Goal: Information Seeking & Learning: Understand process/instructions

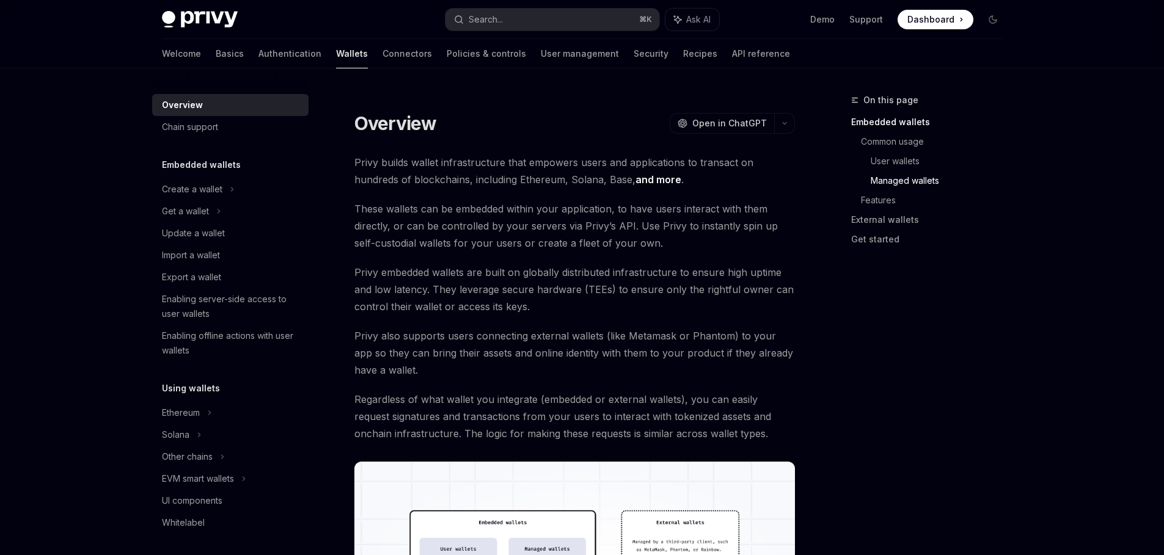
scroll to position [1284, 0]
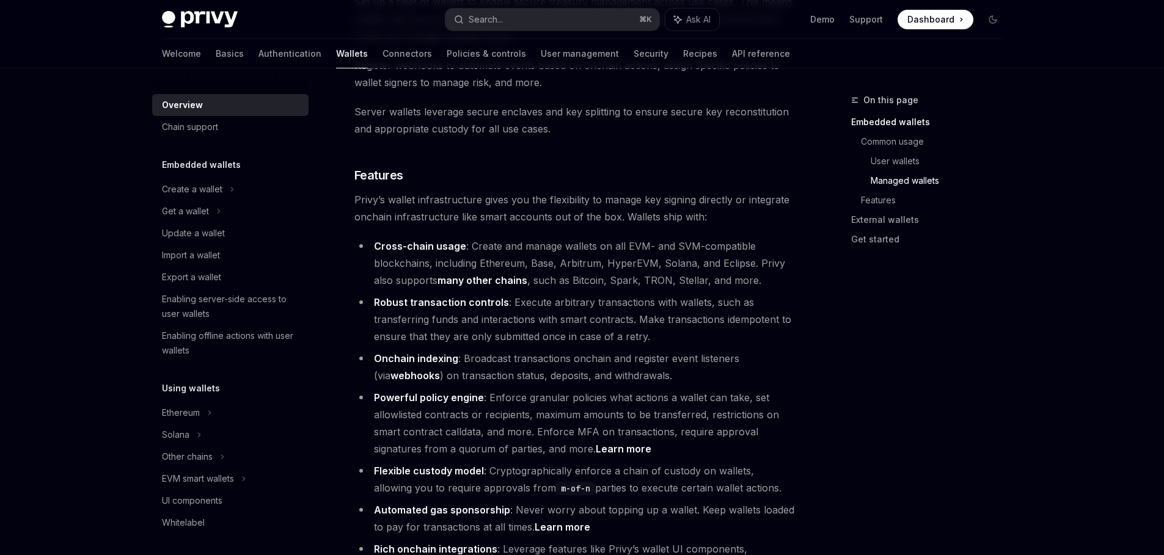
click at [713, 294] on li "Robust transaction controls : Execute arbitrary transactions with wallets, such…" at bounding box center [574, 319] width 440 height 51
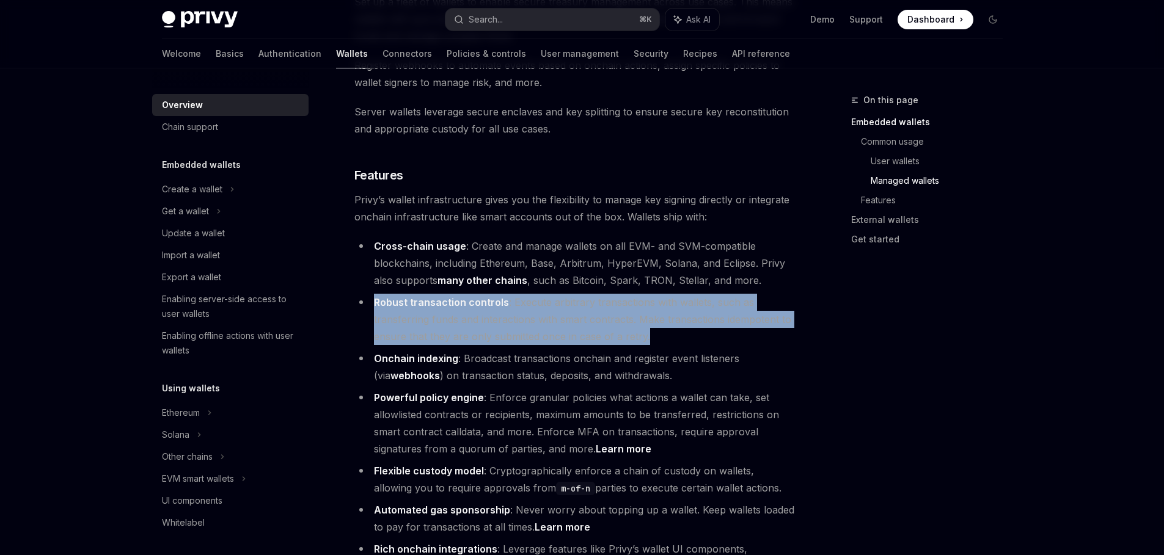
click at [713, 294] on li "Robust transaction controls : Execute arbitrary transactions with wallets, such…" at bounding box center [574, 319] width 440 height 51
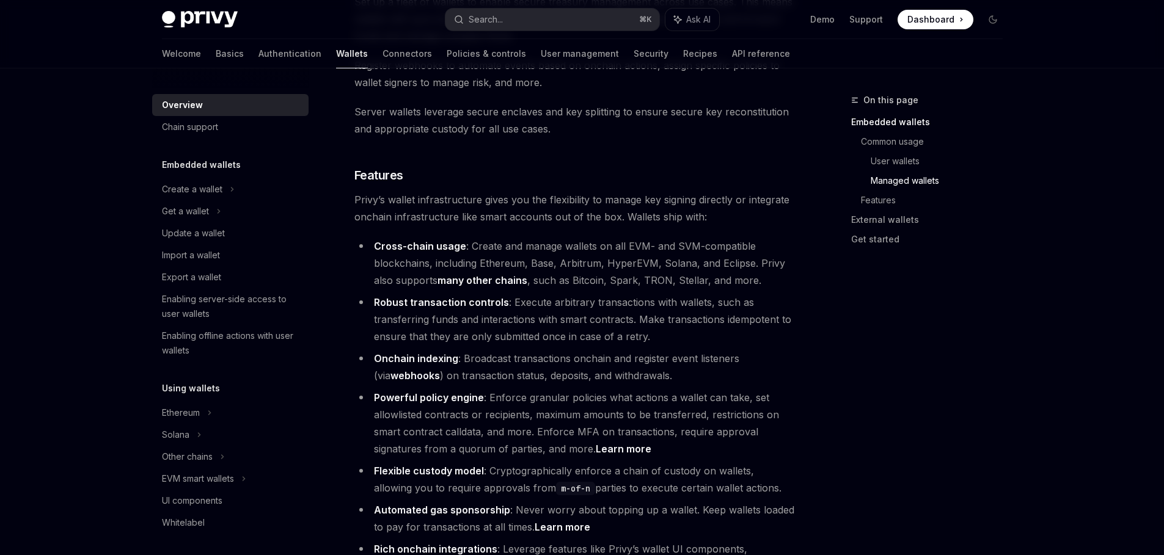
click at [848, 288] on div "On this page Embedded wallets Common usage User wallets Managed wallets Feature…" at bounding box center [919, 324] width 186 height 462
click at [671, 191] on span "Privy’s wallet infrastructure gives you the flexibility to manage key signing d…" at bounding box center [574, 208] width 440 height 34
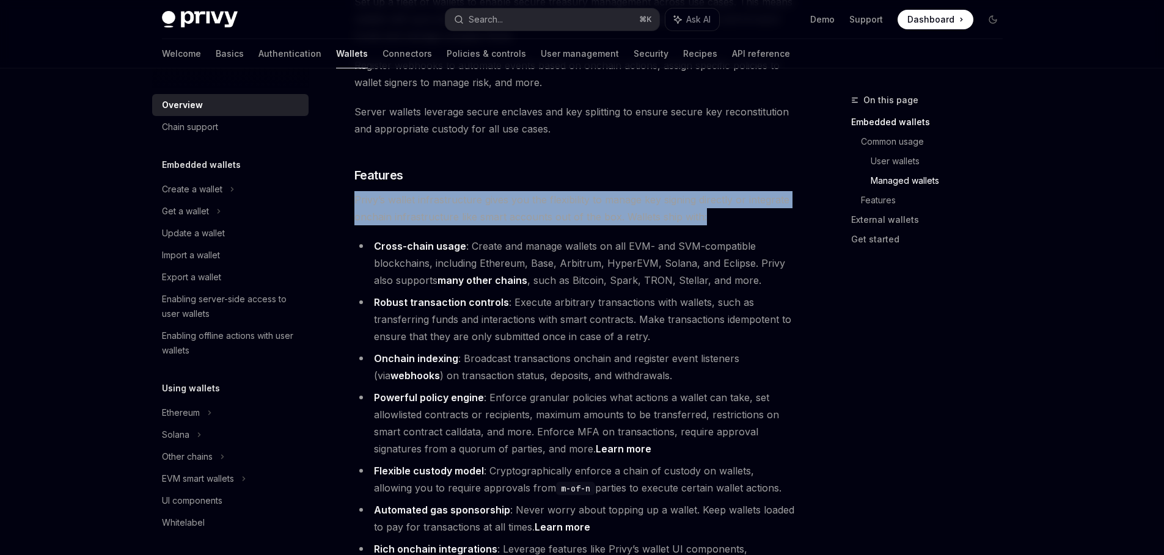
click at [671, 191] on span "Privy’s wallet infrastructure gives you the flexibility to manage key signing d…" at bounding box center [574, 208] width 440 height 34
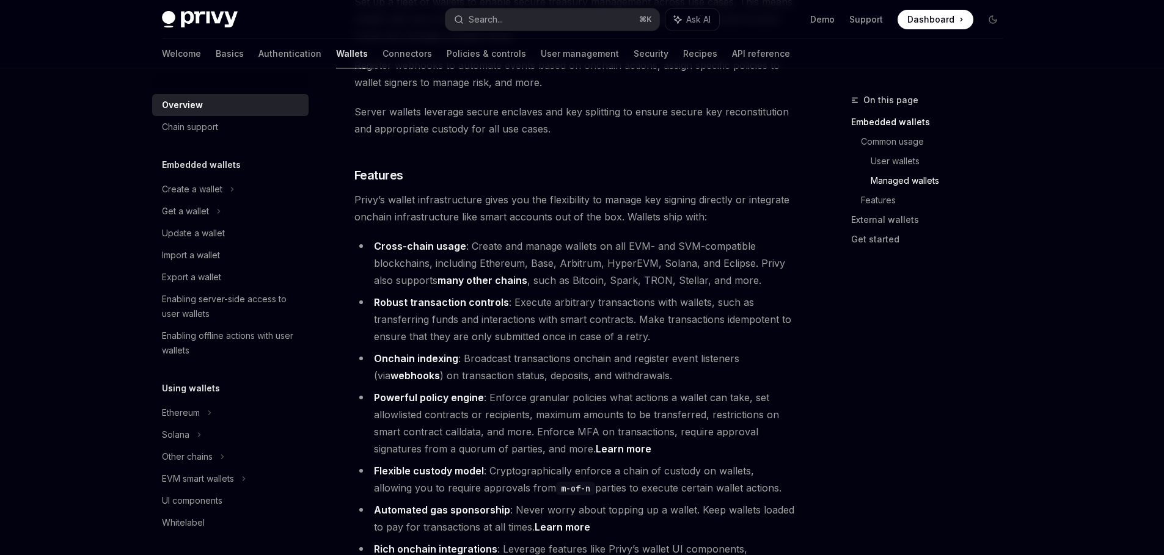
click at [737, 191] on span "Privy’s wallet infrastructure gives you the flexibility to manage key signing d…" at bounding box center [574, 208] width 440 height 34
click at [1033, 59] on div at bounding box center [582, 34] width 1164 height 68
type textarea "*"
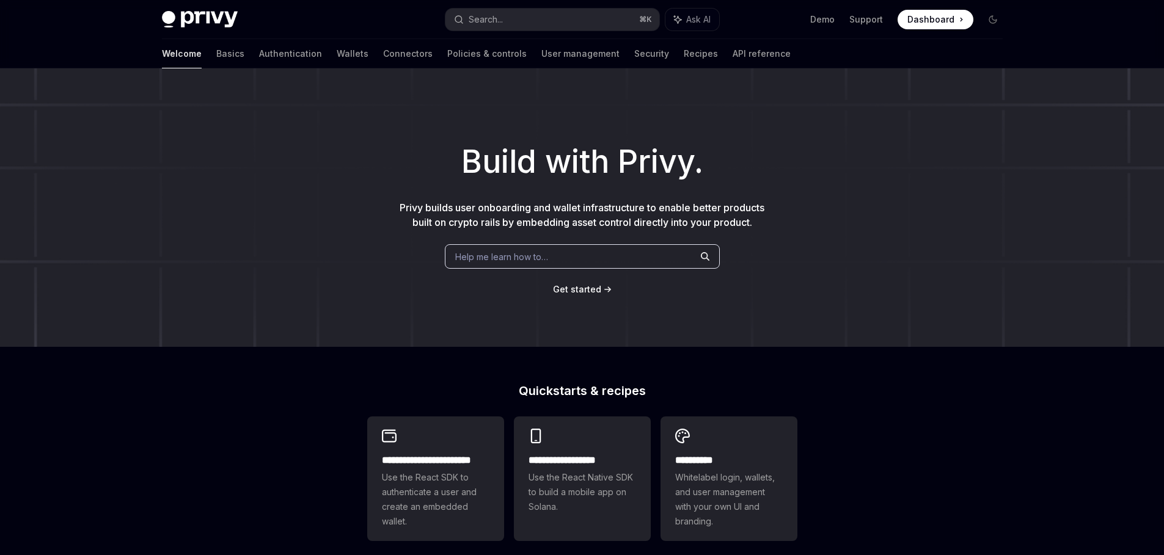
drag, startPoint x: 255, startPoint y: 203, endPoint x: 177, endPoint y: 179, distance: 81.3
click at [177, 179] on h1 "Build with Privy." at bounding box center [582, 162] width 1124 height 48
drag, startPoint x: 177, startPoint y: 179, endPoint x: 154, endPoint y: 175, distance: 23.6
click at [154, 175] on h1 "Build with Privy." at bounding box center [582, 162] width 1124 height 48
click at [189, 156] on h1 "Build with Privy." at bounding box center [582, 162] width 1124 height 48
